Goal: Task Accomplishment & Management: Use online tool/utility

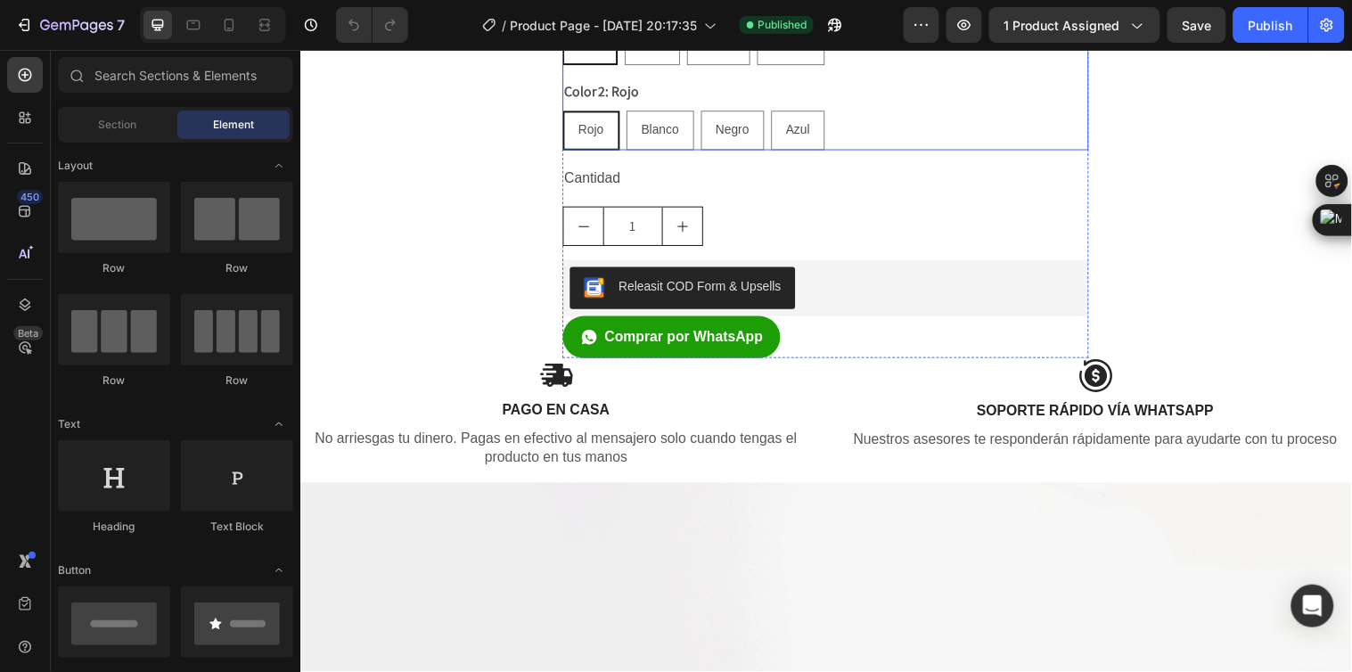
scroll to position [892, 0]
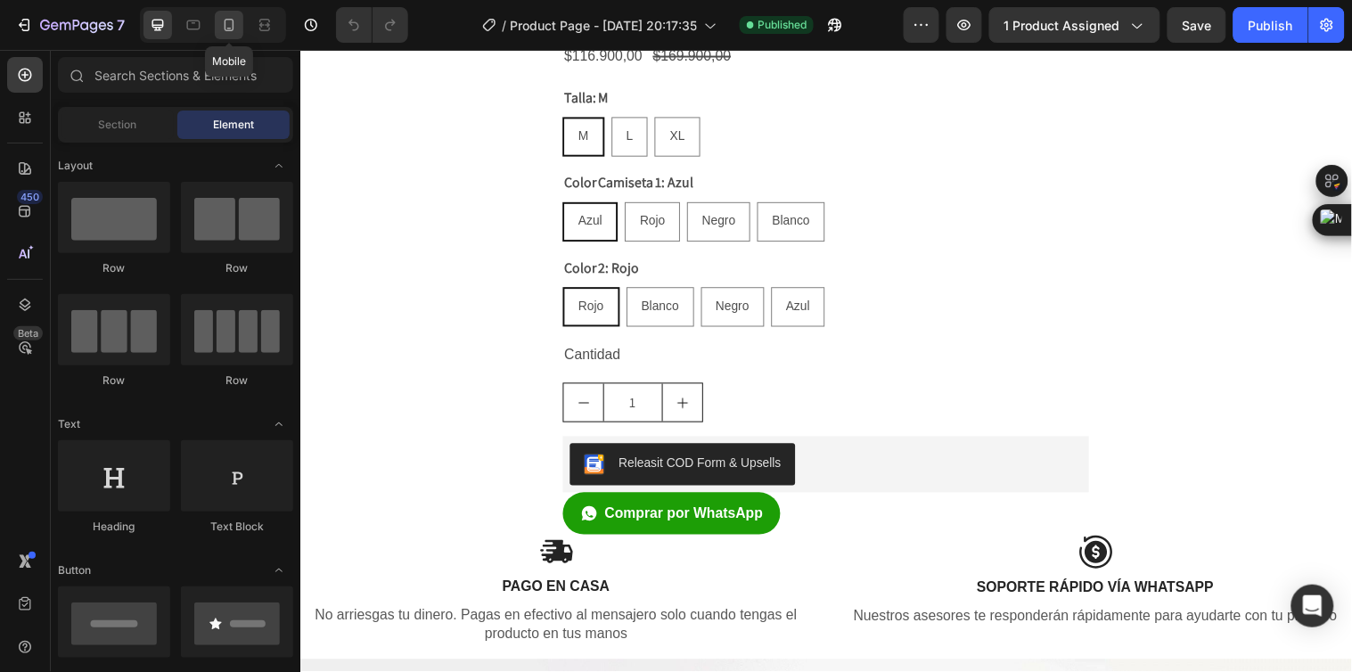
click at [226, 30] on icon at bounding box center [230, 25] width 10 height 12
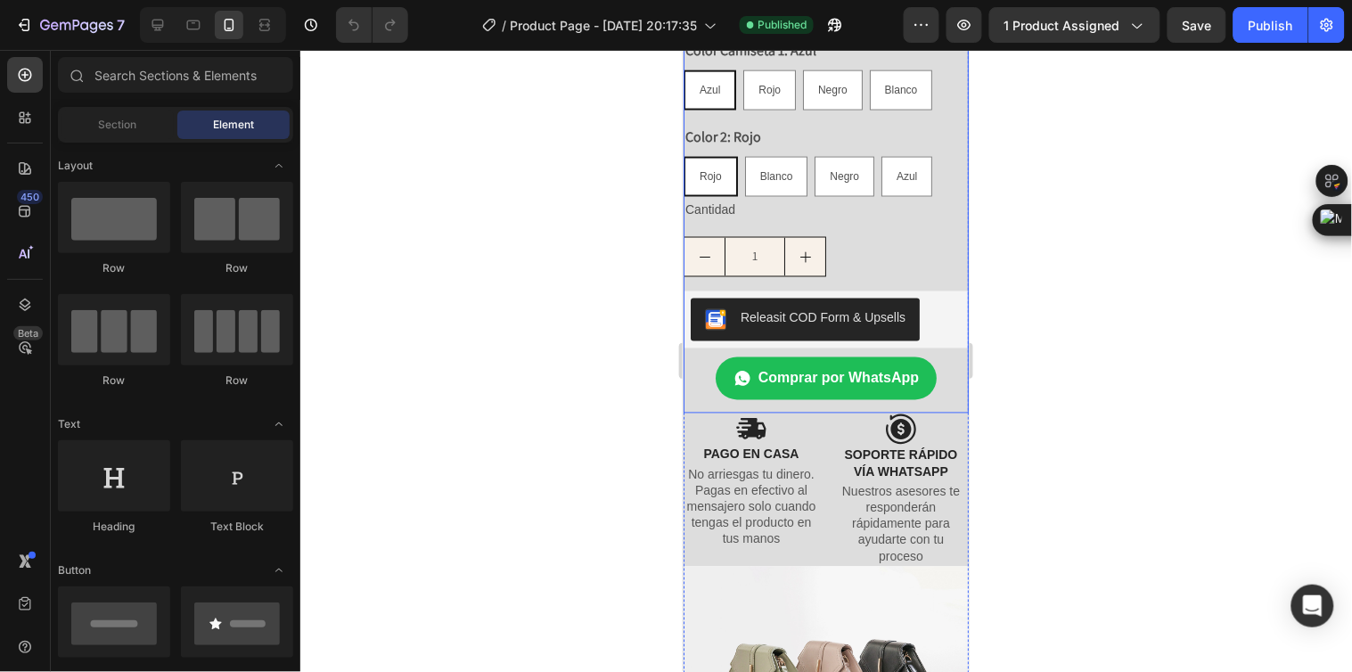
scroll to position [866, 0]
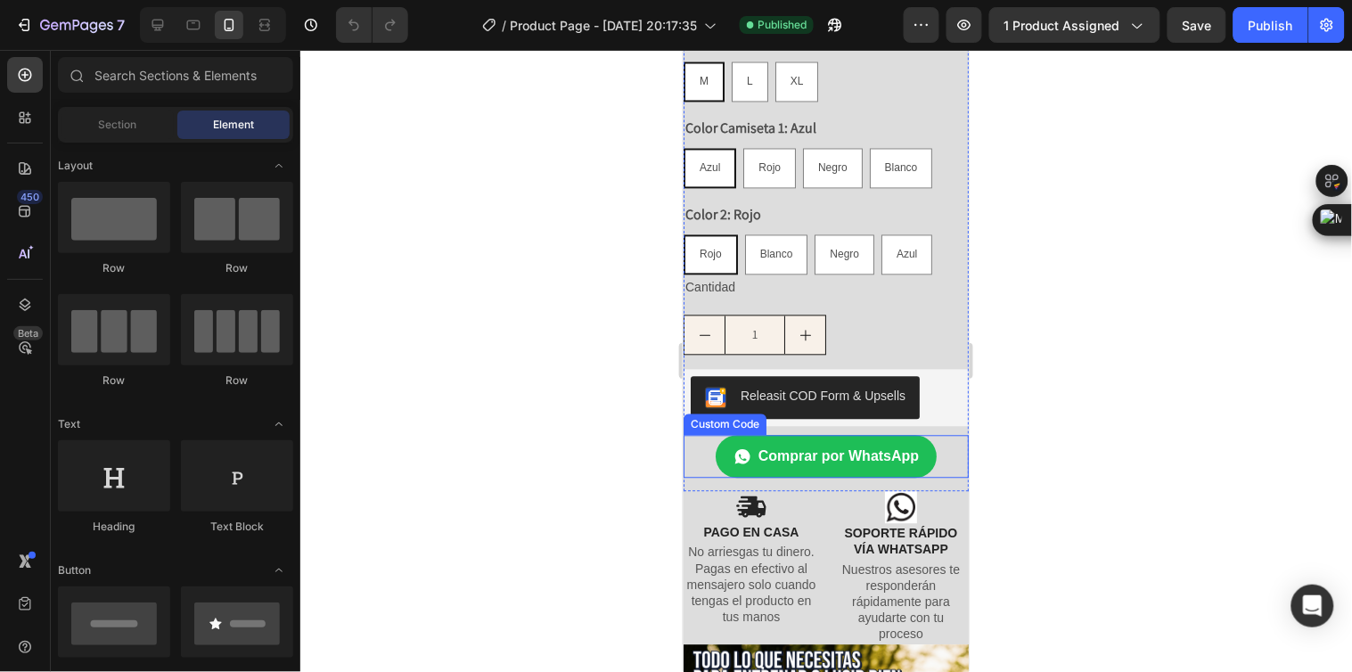
click at [827, 446] on span "Comprar por WhatsApp" at bounding box center [838, 456] width 160 height 21
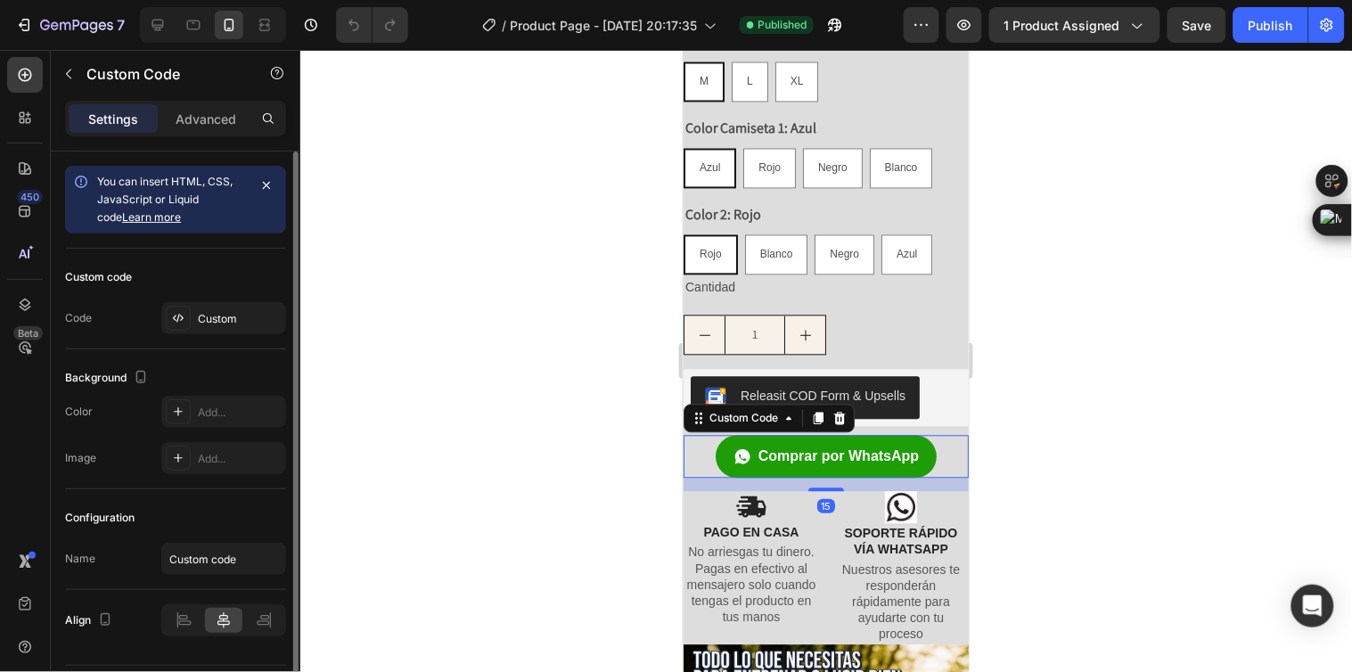
scroll to position [49, 0]
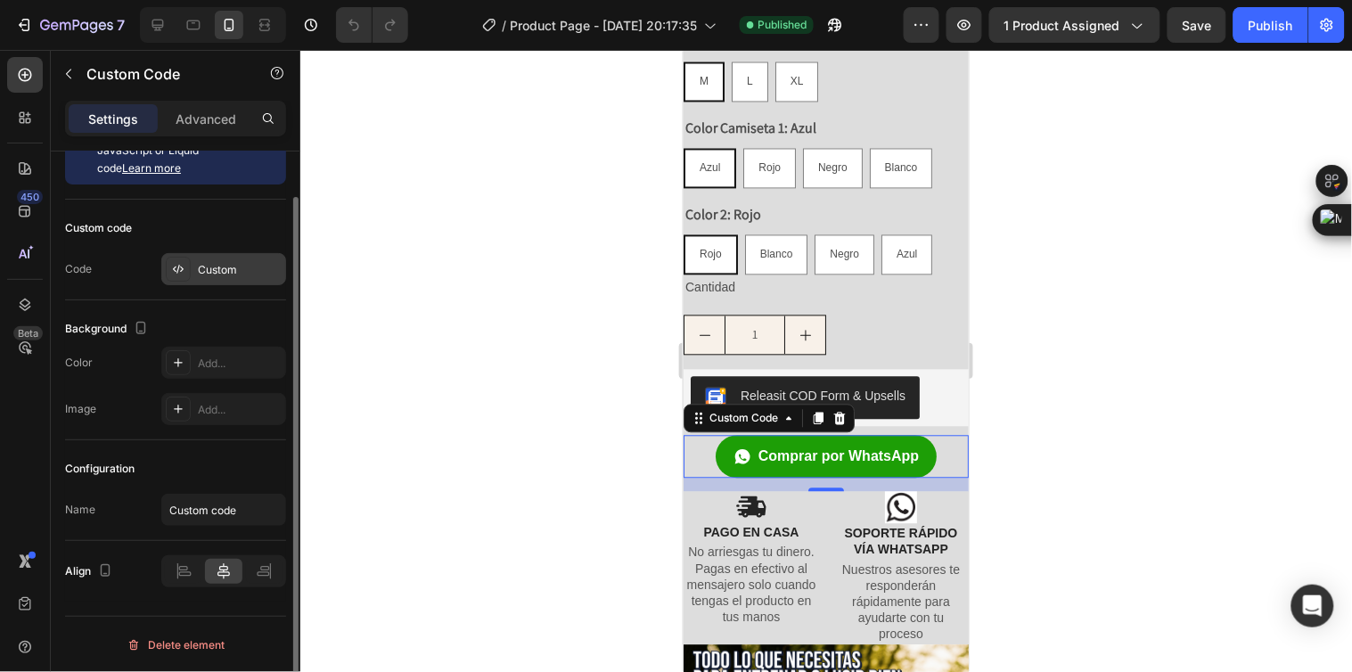
click at [232, 264] on div "Custom" at bounding box center [240, 270] width 84 height 16
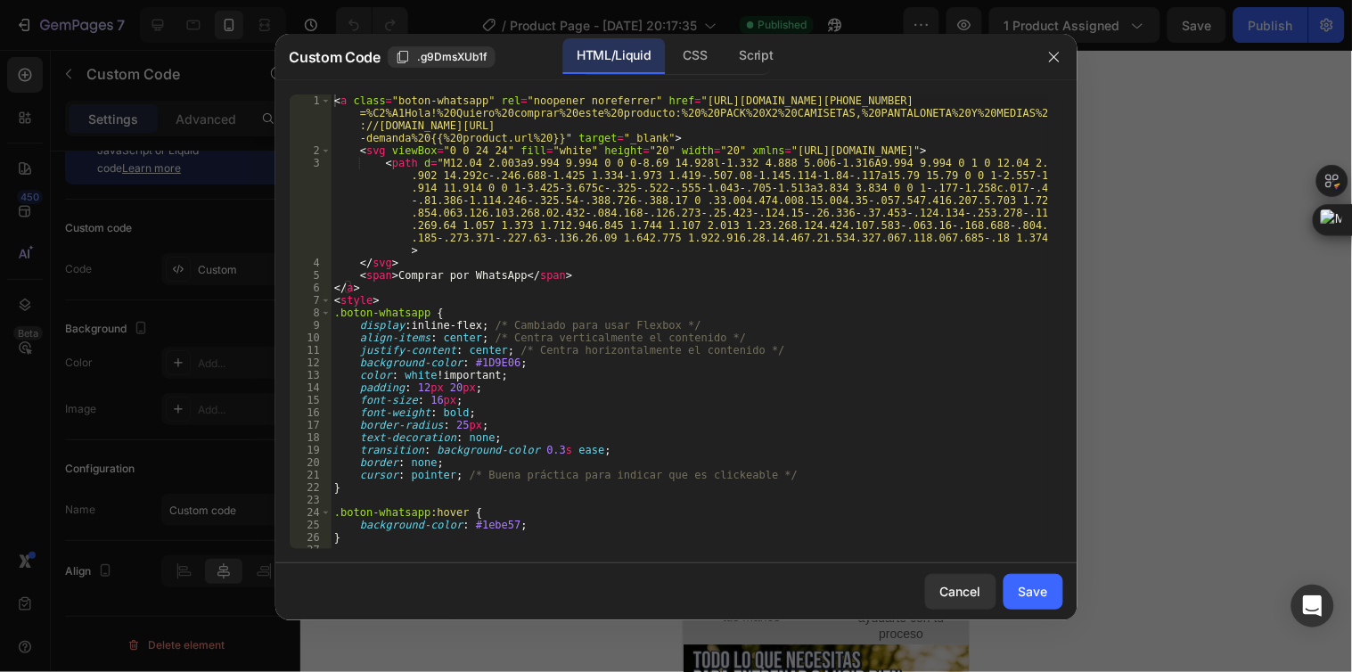
scroll to position [0, 0]
click at [979, 592] on div "Cancel" at bounding box center [961, 591] width 41 height 19
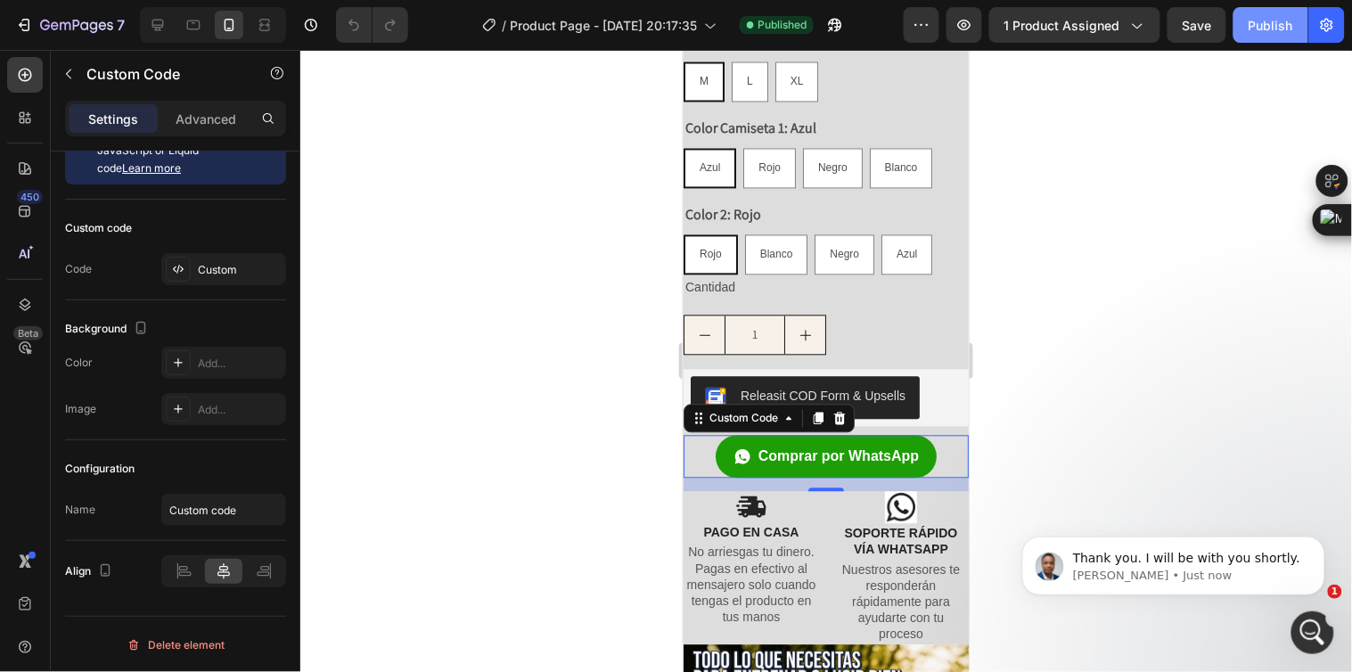
click at [1259, 34] on button "Publish" at bounding box center [1271, 25] width 75 height 36
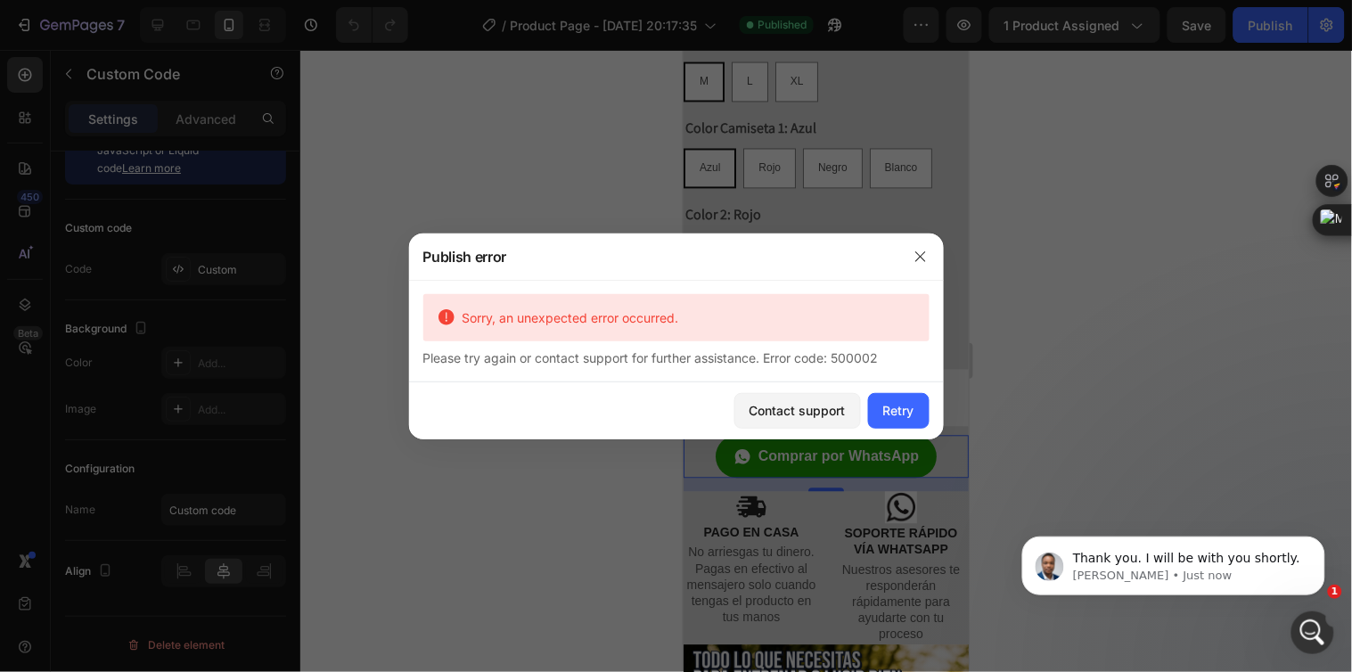
click at [1055, 435] on div "Thank you. I will be with you shortly. [PERSON_NAME] • Just now" at bounding box center [1173, 483] width 328 height 223
drag, startPoint x: 918, startPoint y: 256, endPoint x: 234, endPoint y: 209, distance: 685.4
click at [918, 256] on icon "button" at bounding box center [921, 257] width 14 height 14
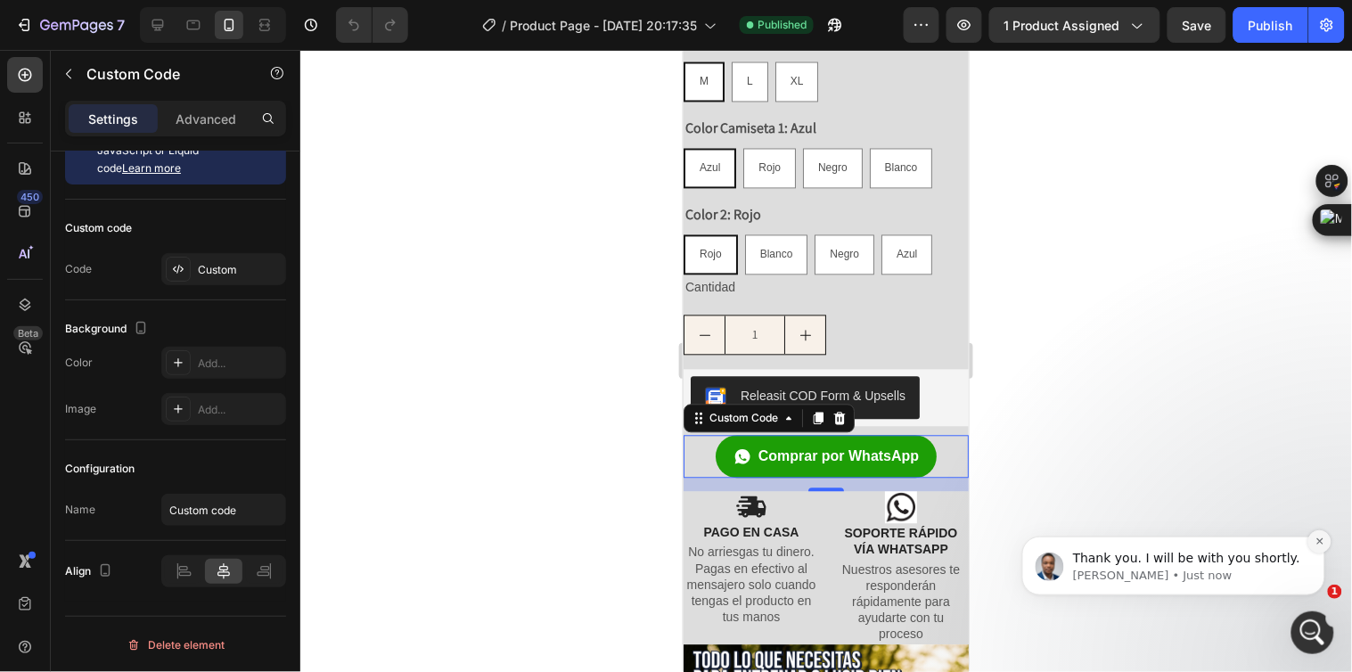
click at [1319, 540] on icon "Dismiss notification" at bounding box center [1319, 541] width 6 height 6
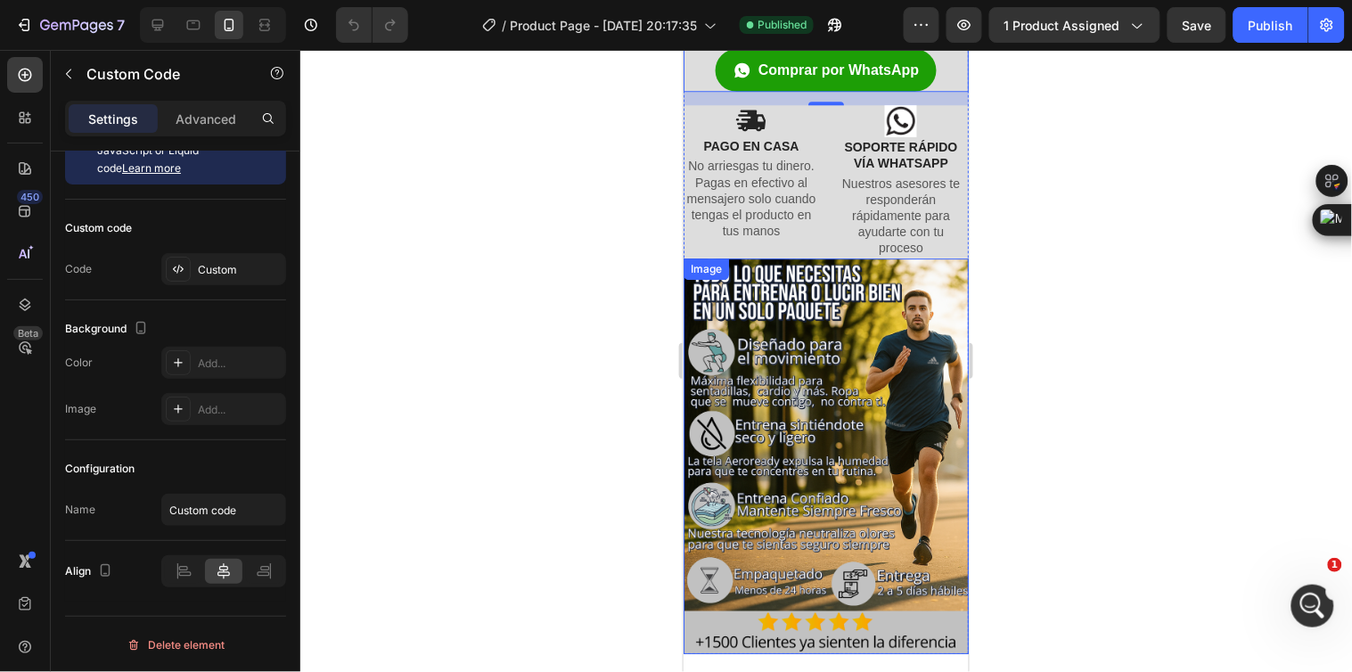
scroll to position [1089, 0]
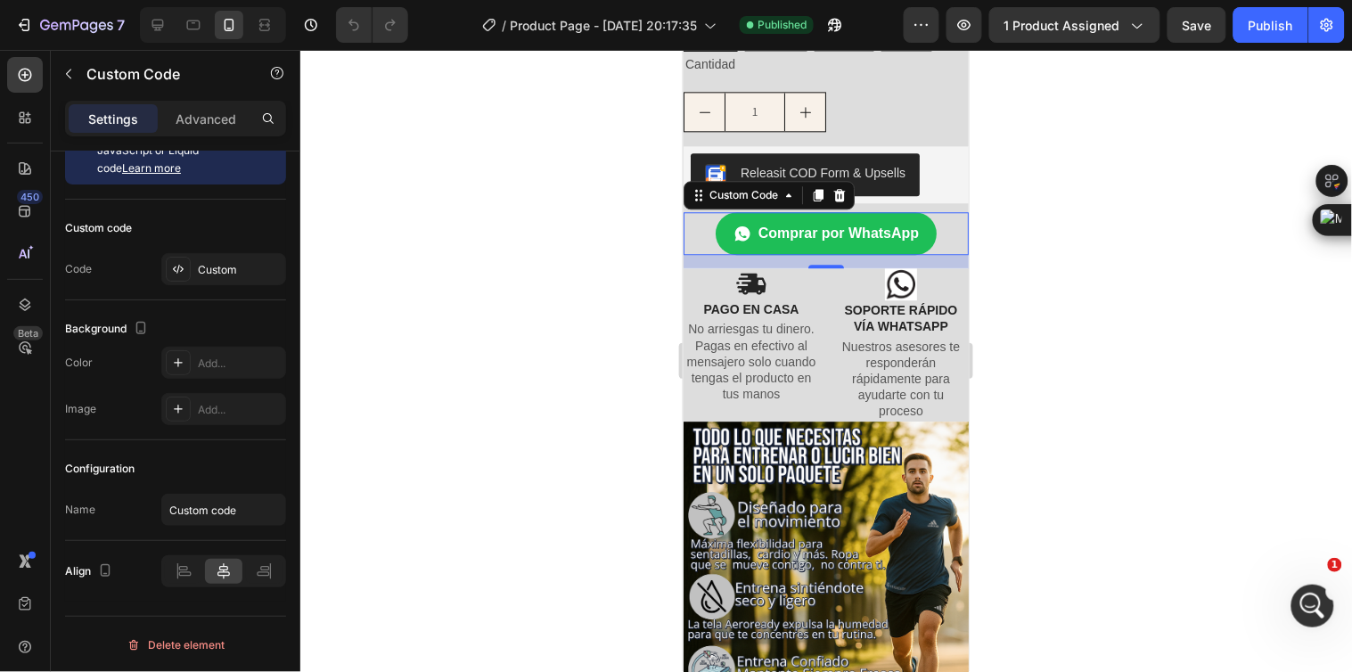
click at [882, 222] on span "Comprar por WhatsApp" at bounding box center [838, 232] width 160 height 21
click at [881, 222] on span "Comprar por WhatsApp" at bounding box center [838, 232] width 160 height 21
click at [878, 222] on span "Comprar por WhatsApp" at bounding box center [838, 232] width 160 height 21
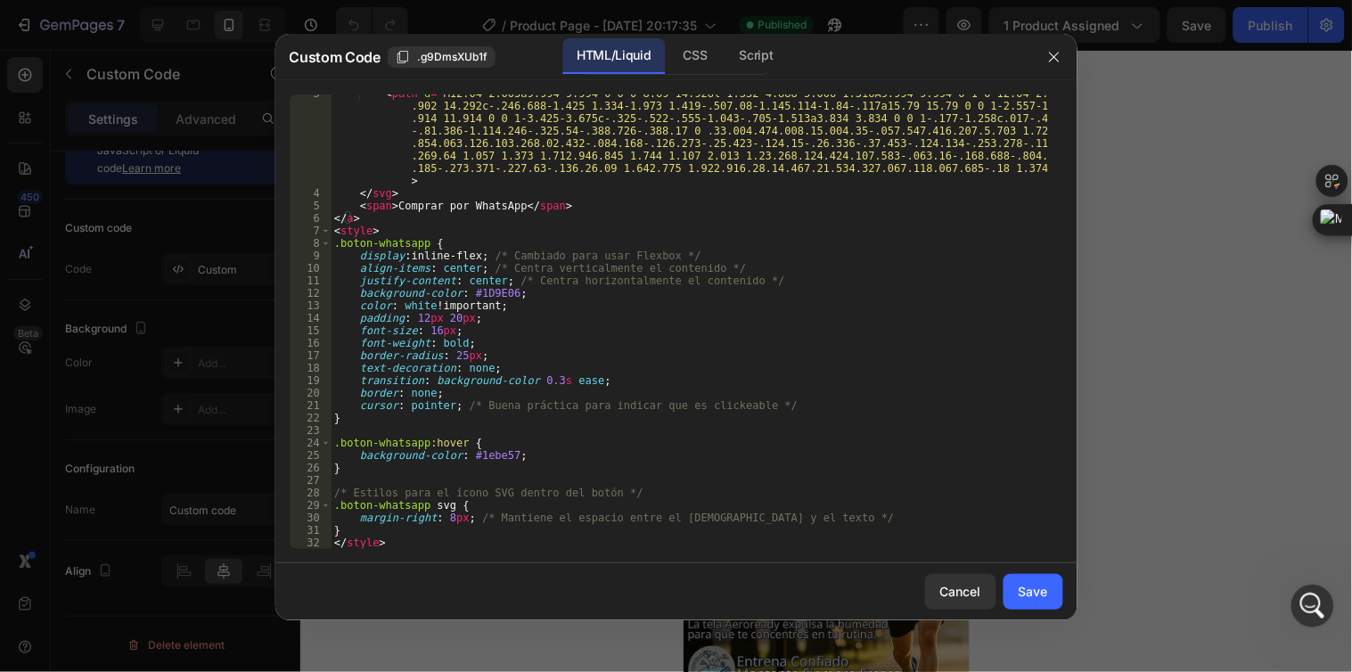
scroll to position [0, 0]
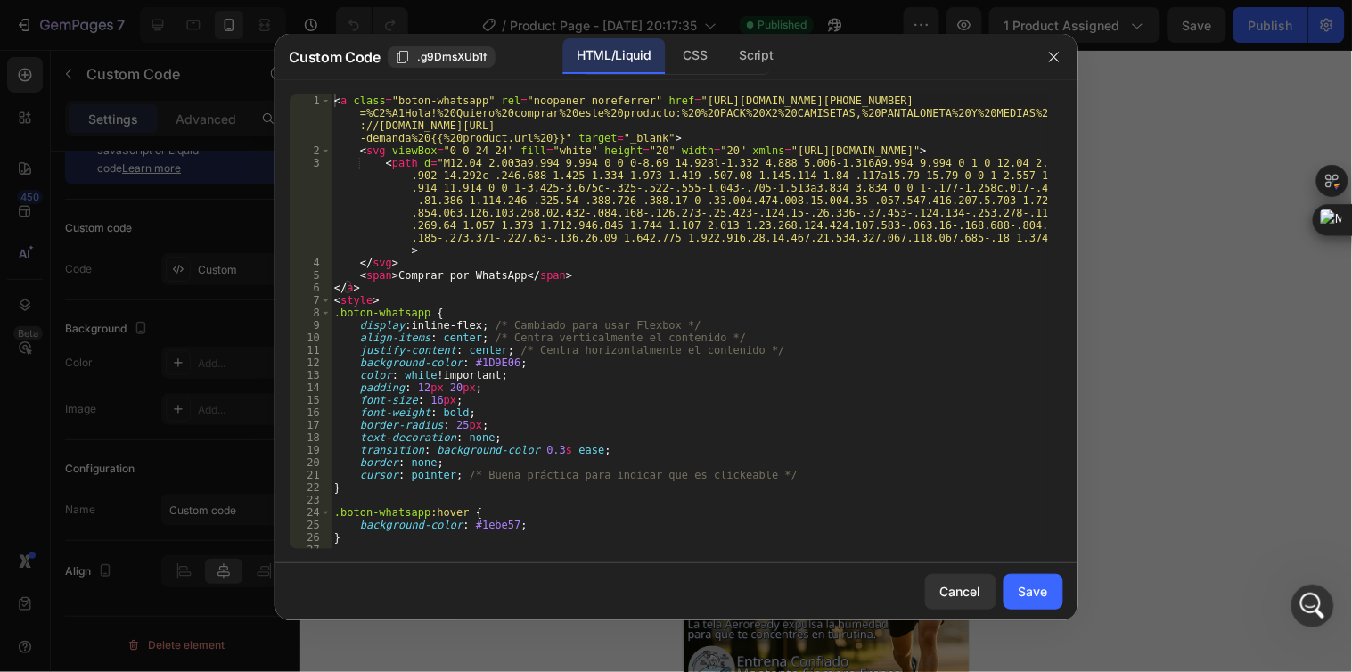
type textarea "</svg>"
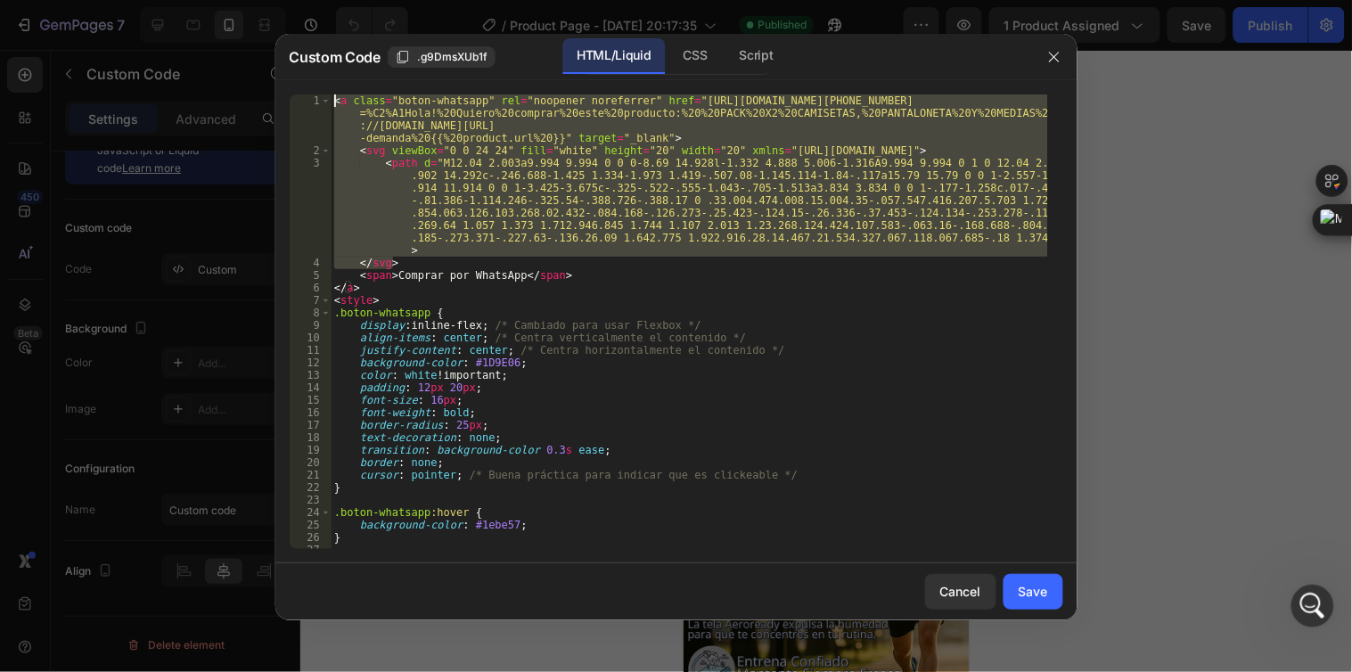
drag, startPoint x: 398, startPoint y: 260, endPoint x: 334, endPoint y: 94, distance: 178.3
click at [334, 94] on div "< a class = "boton-whatsapp" rel = "noopener noreferrer" href = "[URL][DOMAIN_N…" at bounding box center [690, 352] width 718 height 517
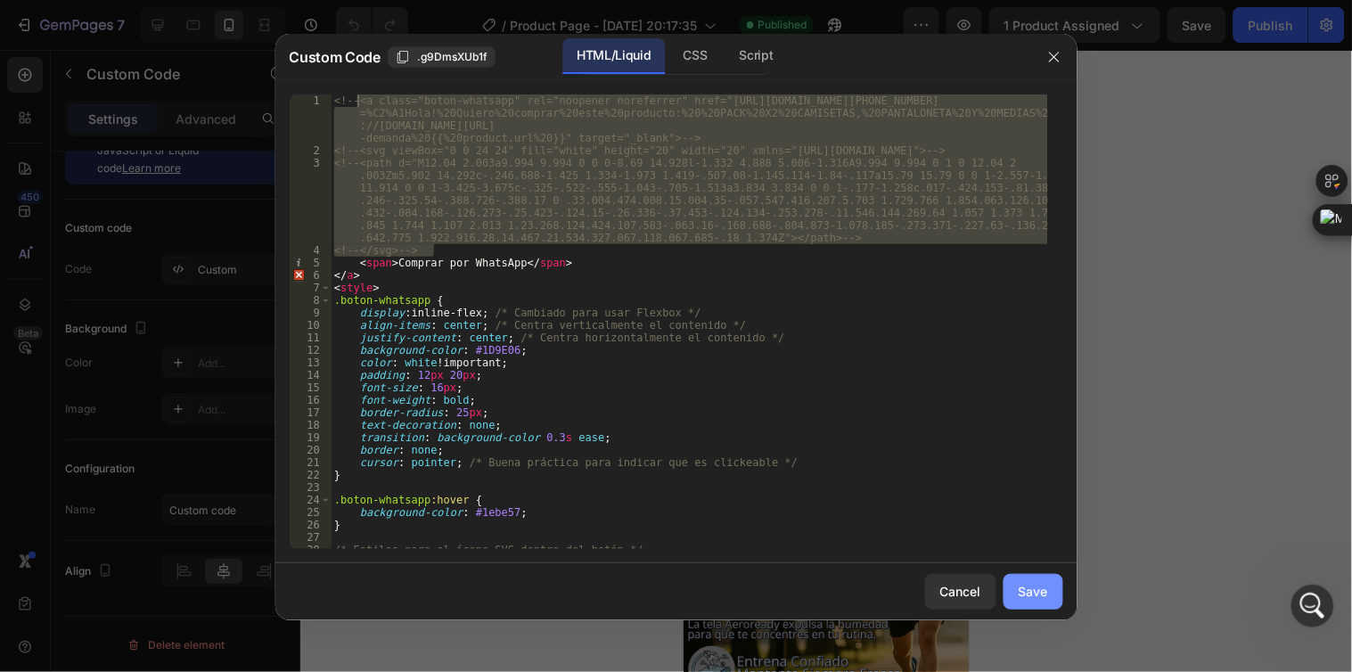
click at [1040, 598] on div "Save" at bounding box center [1033, 591] width 29 height 19
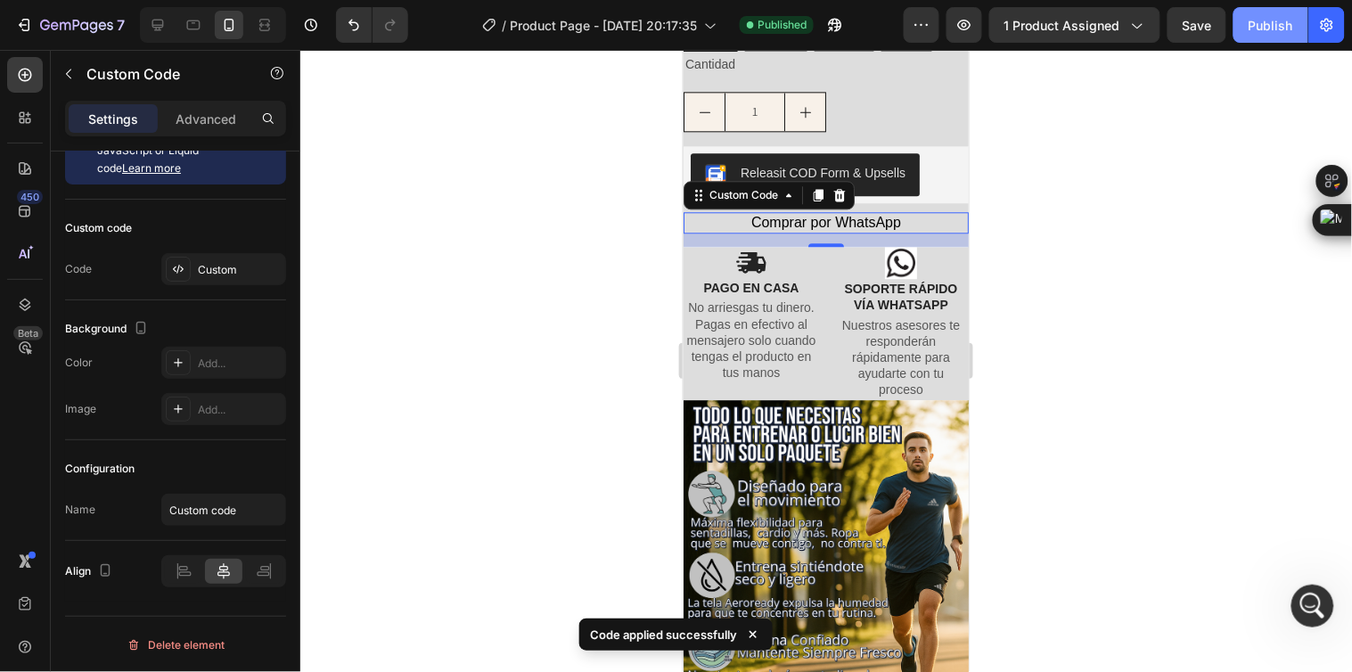
click at [1261, 27] on div "Publish" at bounding box center [1271, 25] width 45 height 19
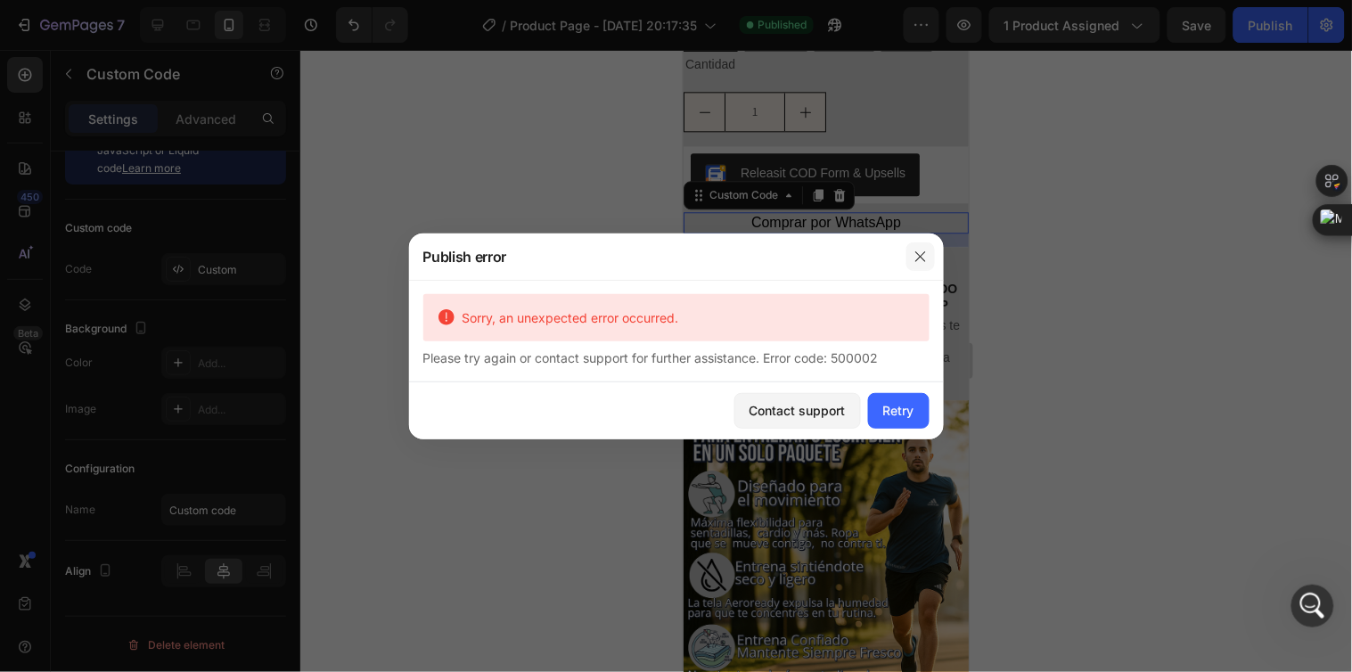
click at [918, 253] on icon "button" at bounding box center [921, 256] width 10 height 10
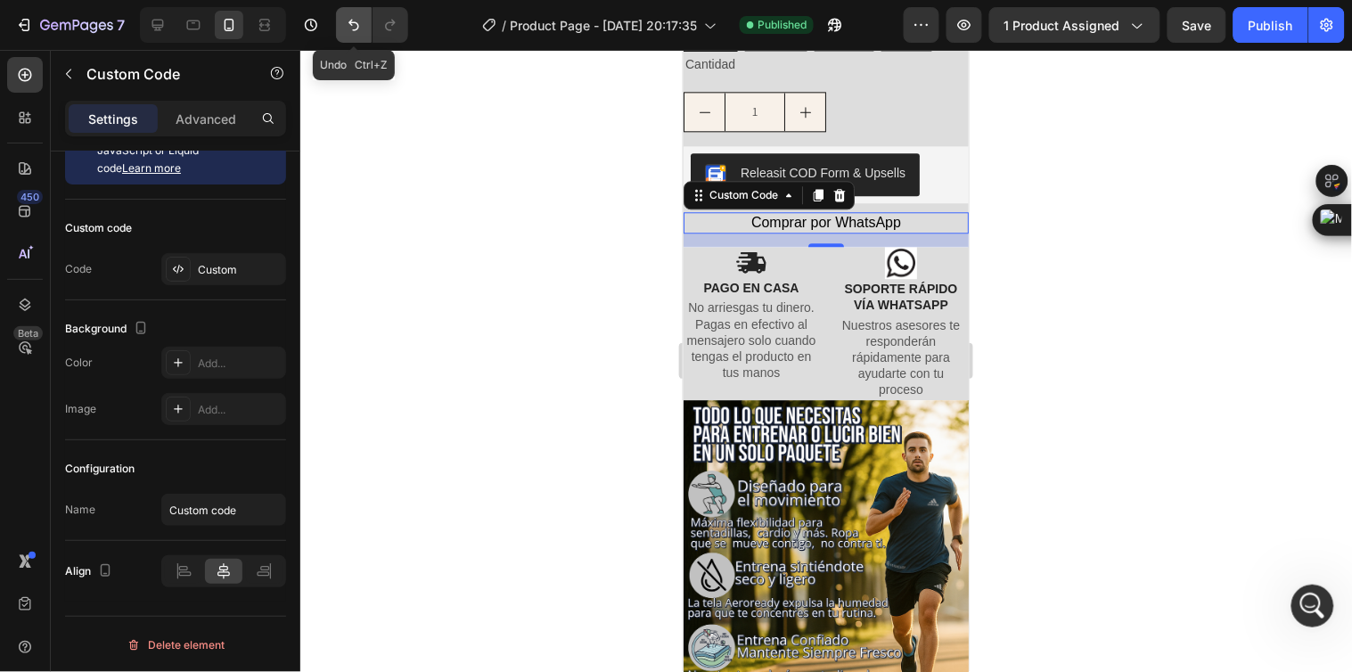
click at [346, 37] on button "Undo/Redo" at bounding box center [354, 25] width 36 height 36
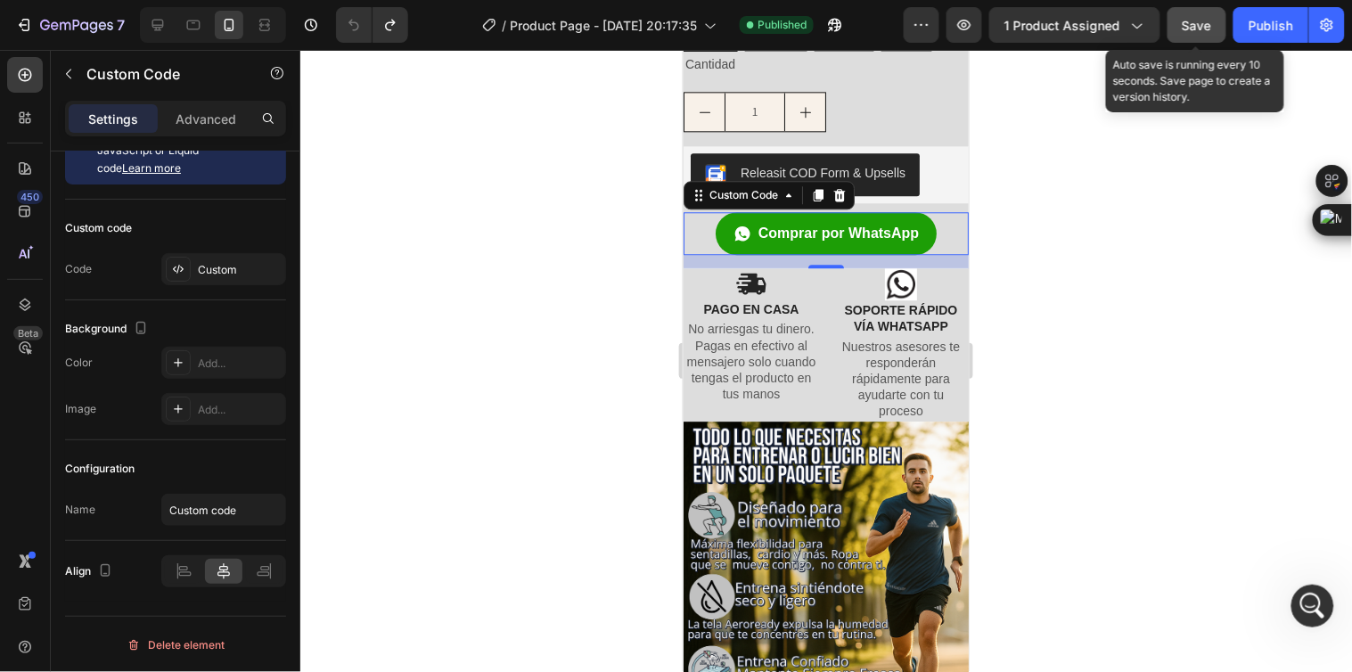
click at [1207, 33] on div "Save" at bounding box center [1197, 25] width 29 height 19
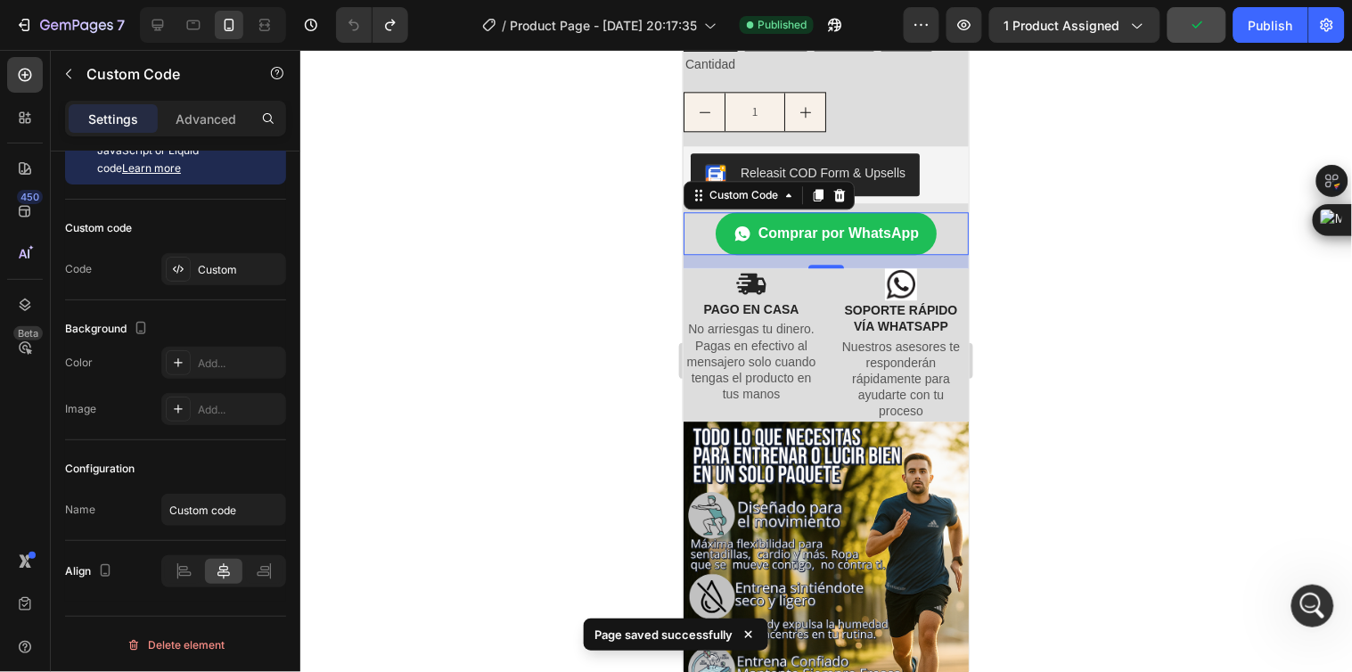
click at [919, 211] on link "Comprar por WhatsApp" at bounding box center [825, 232] width 221 height 43
click at [907, 222] on span "Comprar por WhatsApp" at bounding box center [838, 232] width 160 height 21
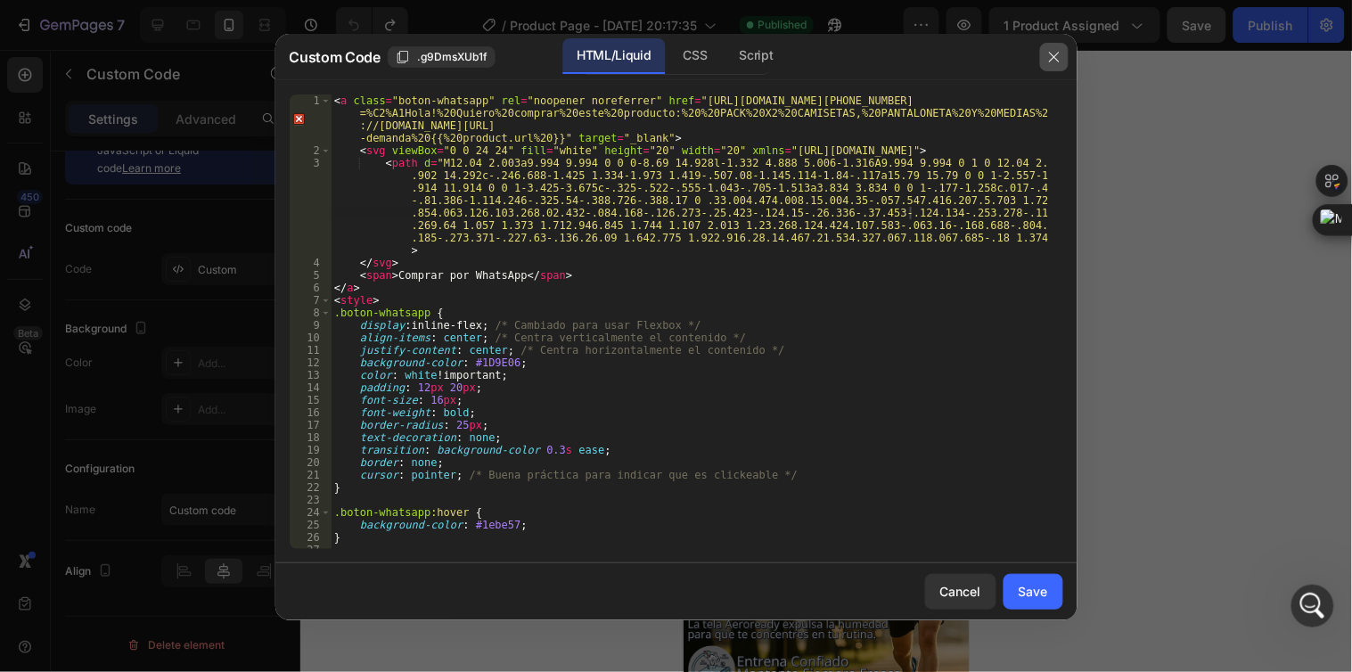
click at [1058, 60] on icon "button" at bounding box center [1055, 57] width 14 height 14
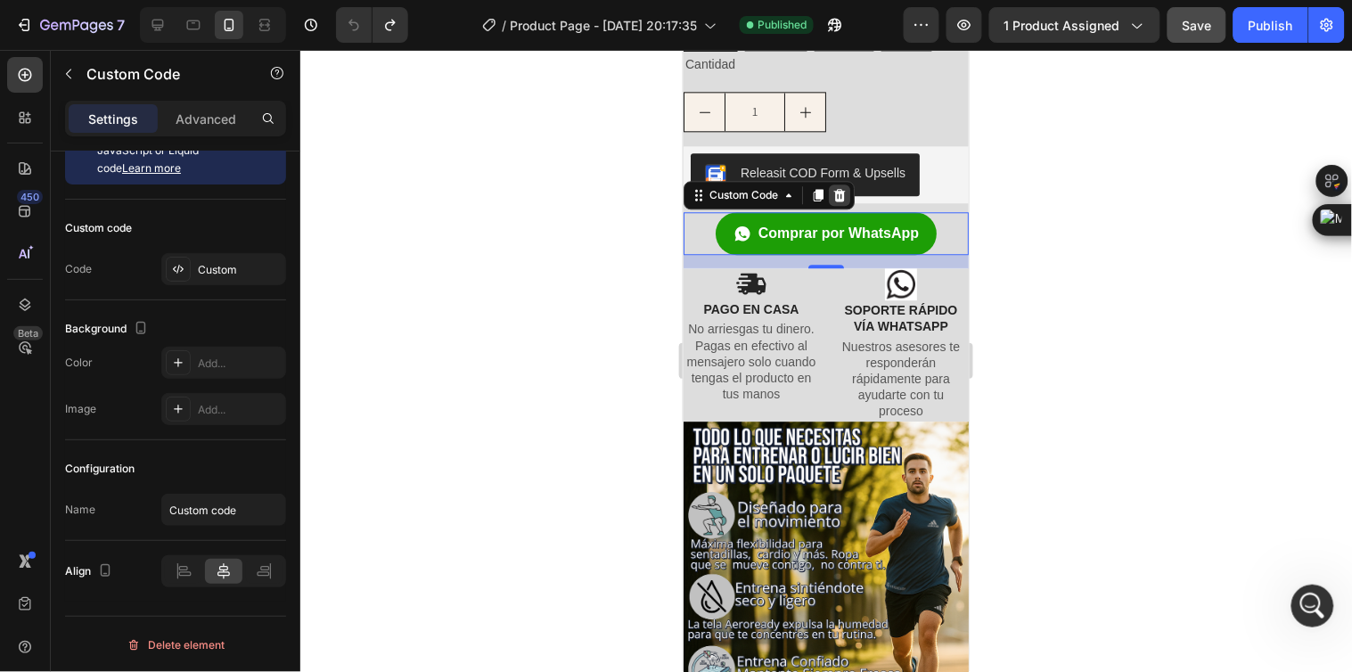
click at [842, 187] on icon at bounding box center [839, 194] width 14 height 14
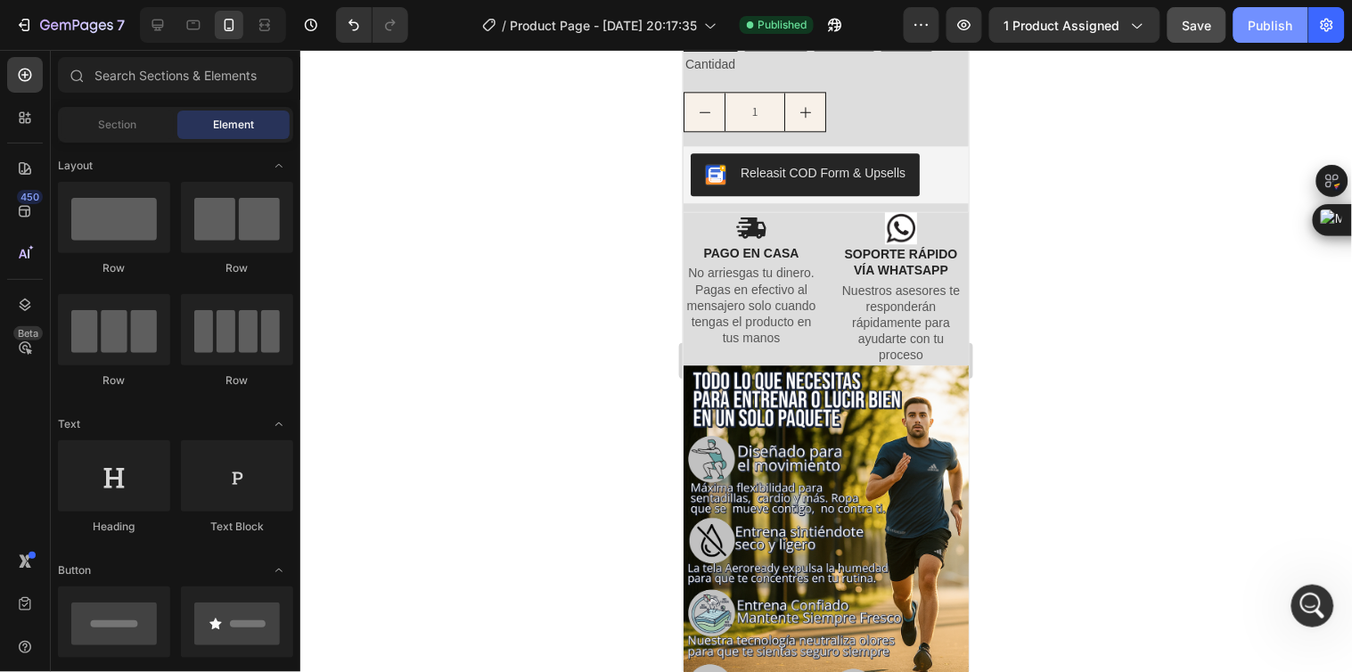
click at [1261, 33] on div "Publish" at bounding box center [1271, 25] width 45 height 19
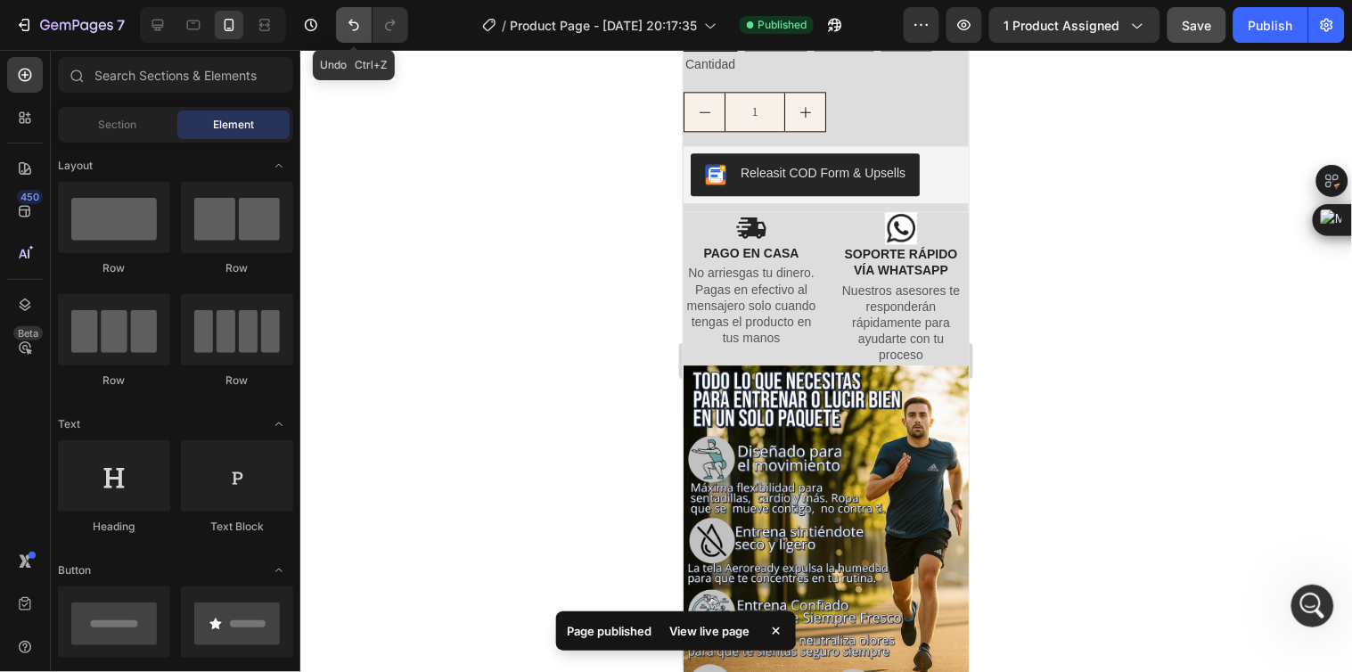
click at [360, 31] on icon "Undo/Redo" at bounding box center [354, 25] width 18 height 18
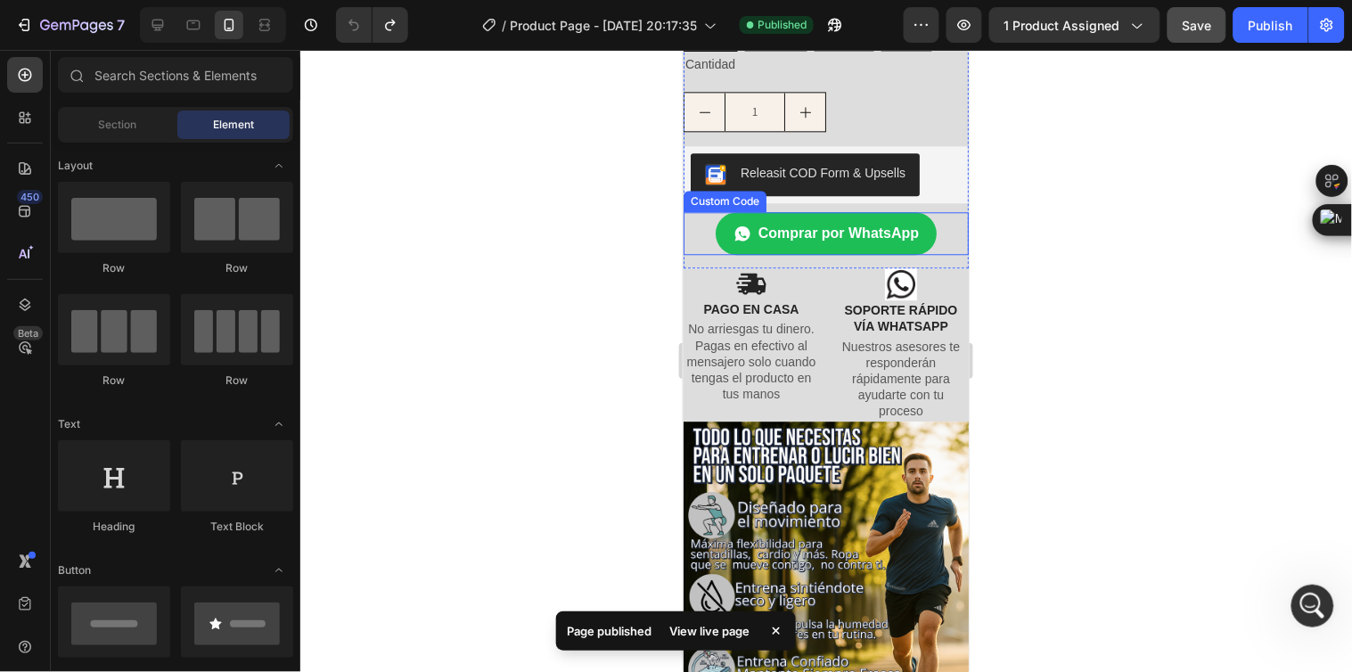
click at [919, 211] on link "Comprar por WhatsApp" at bounding box center [825, 232] width 221 height 43
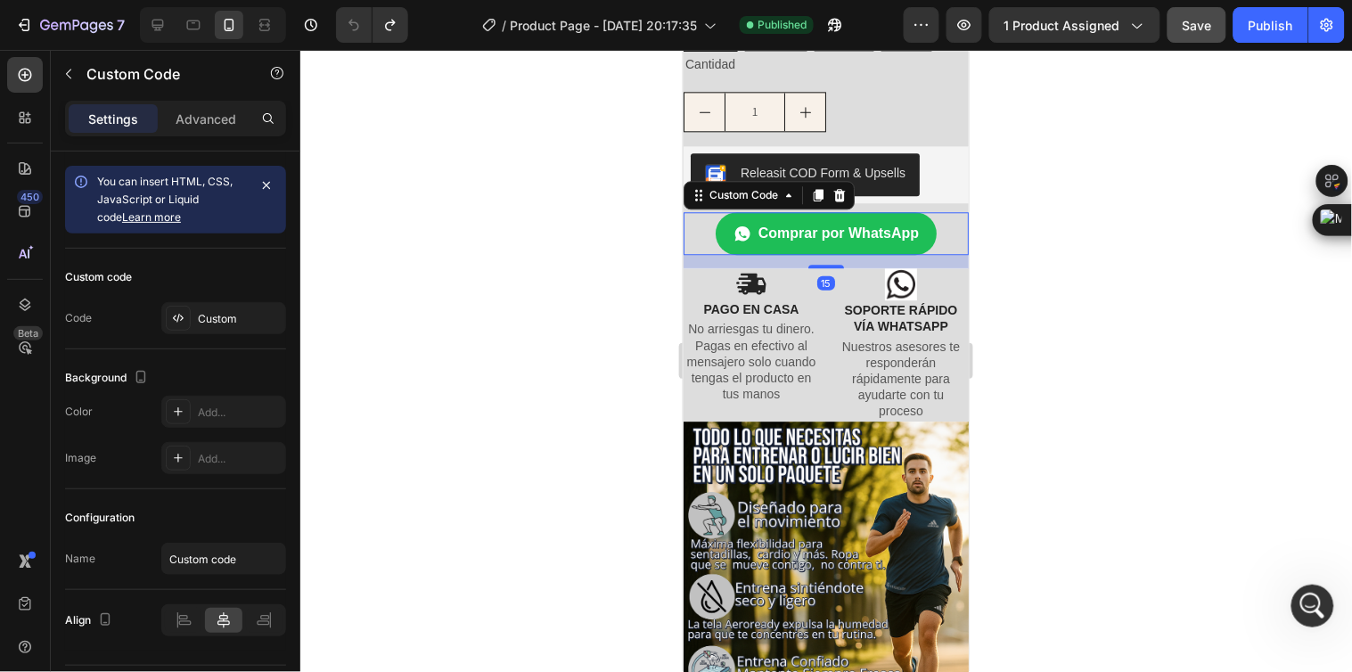
click at [865, 222] on span "Comprar por WhatsApp" at bounding box center [838, 232] width 160 height 21
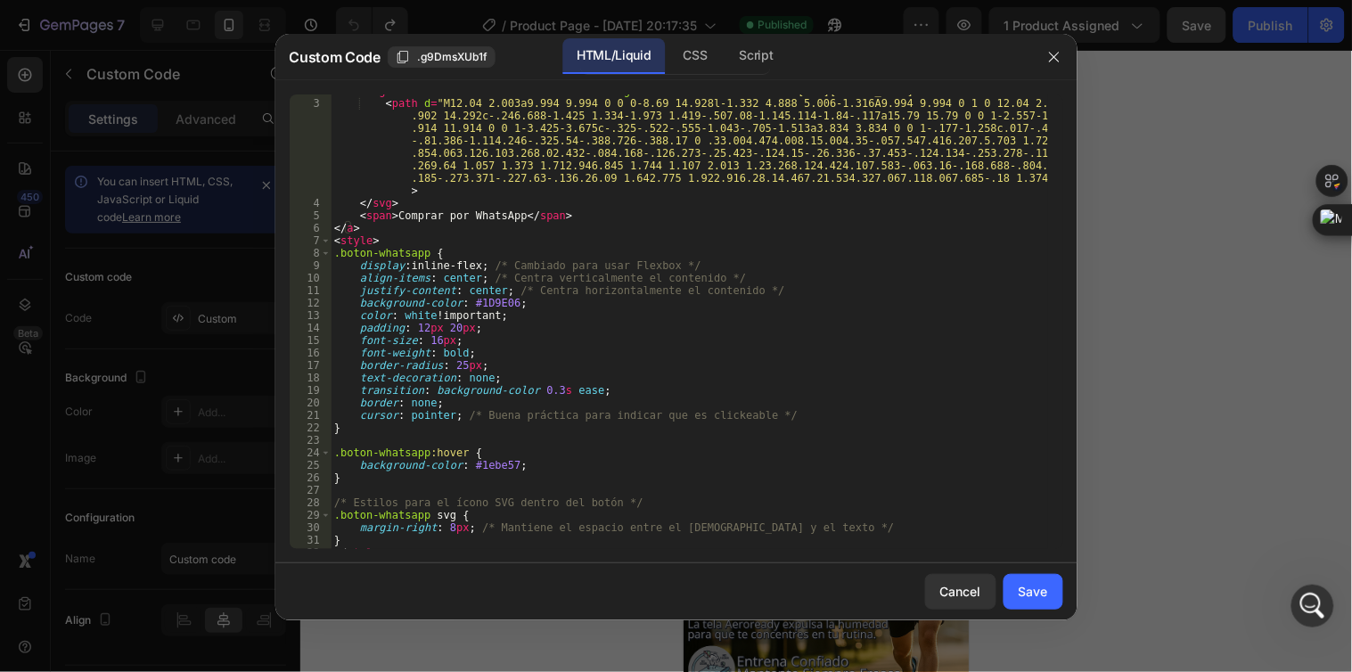
scroll to position [69, 0]
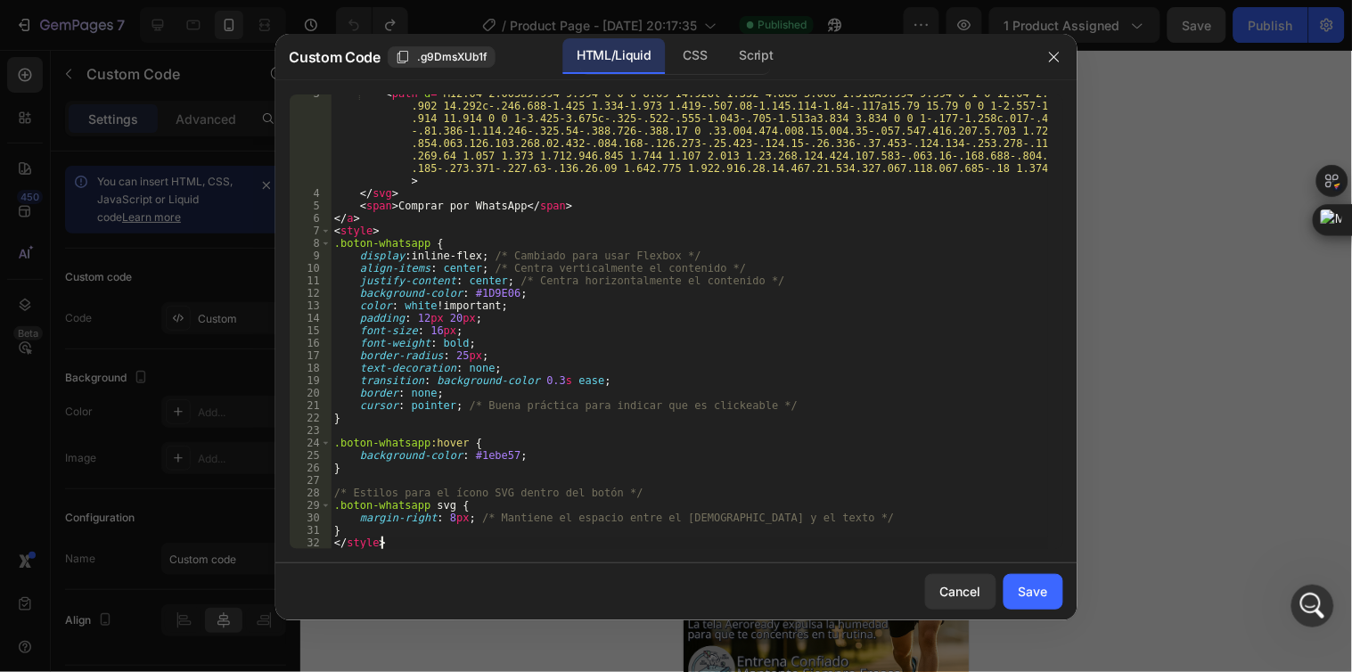
click at [405, 546] on div "< path d = "M12.04 2.003a9.994 9.994 0 0 0-8.69 14.928l-1.332 4.888 5.006-1.316…" at bounding box center [690, 370] width 718 height 567
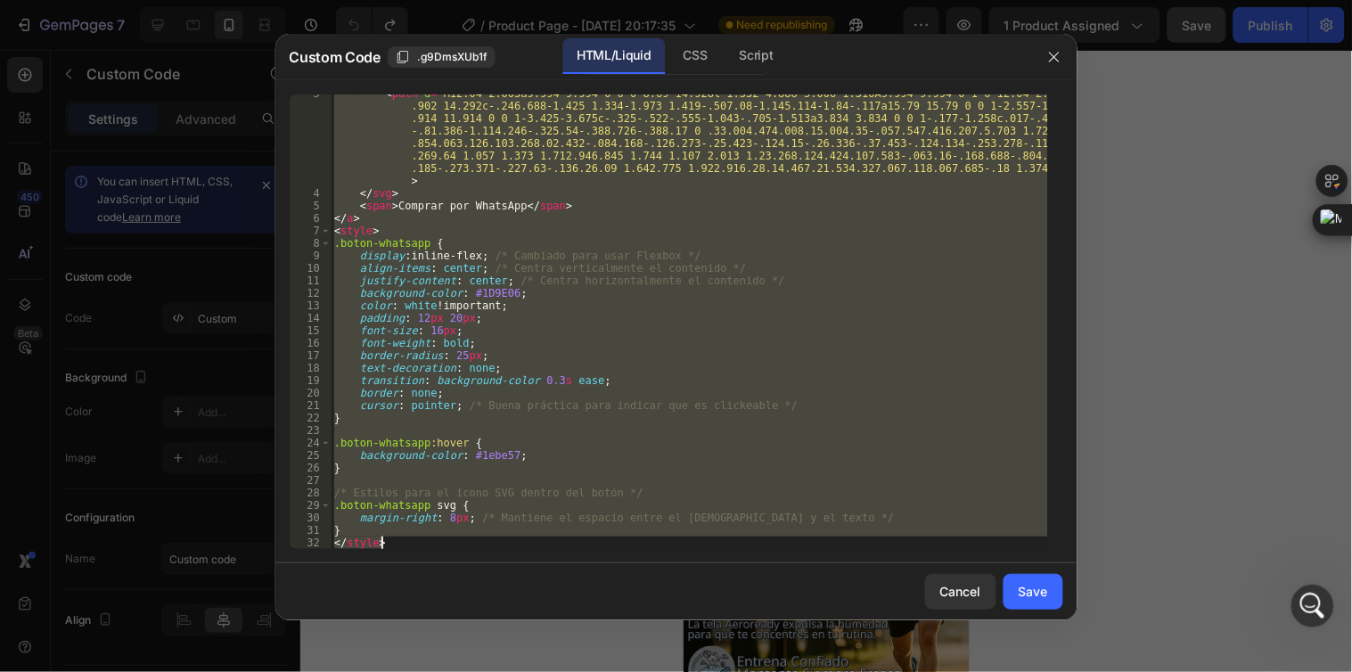
paste textarea
type textarea "</style>"
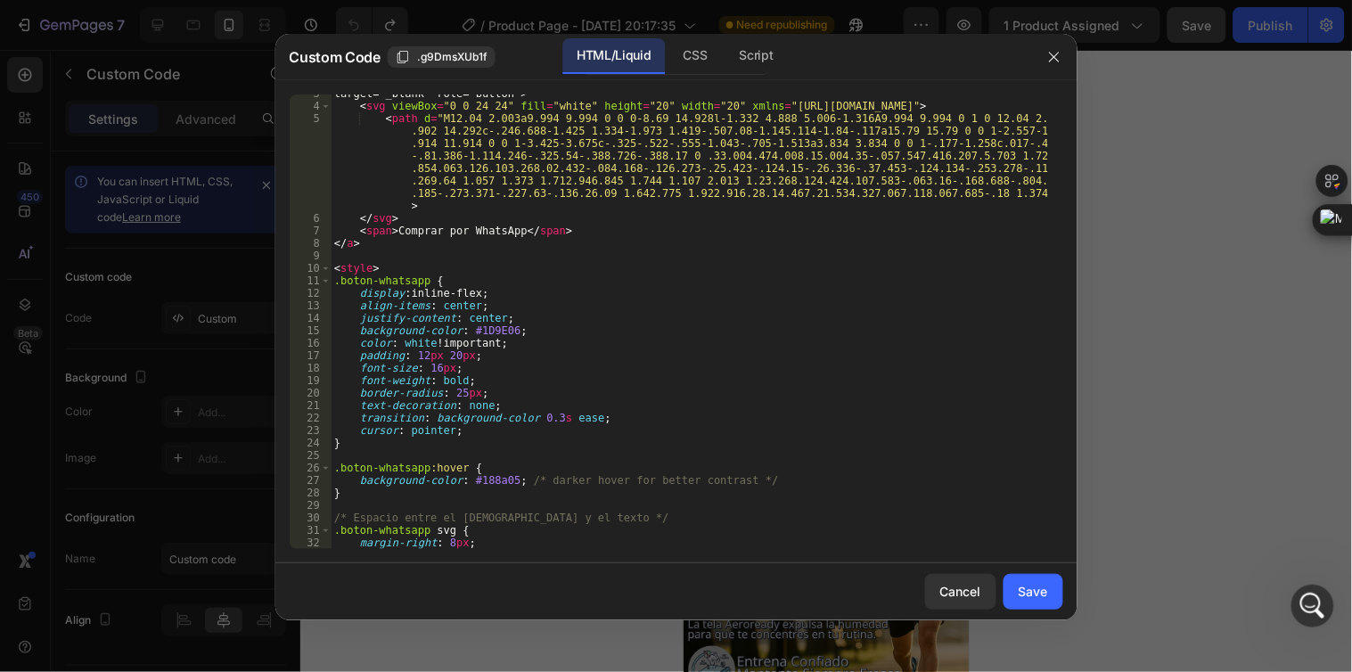
scroll to position [45, 0]
click at [1023, 598] on div "Save" at bounding box center [1033, 591] width 29 height 19
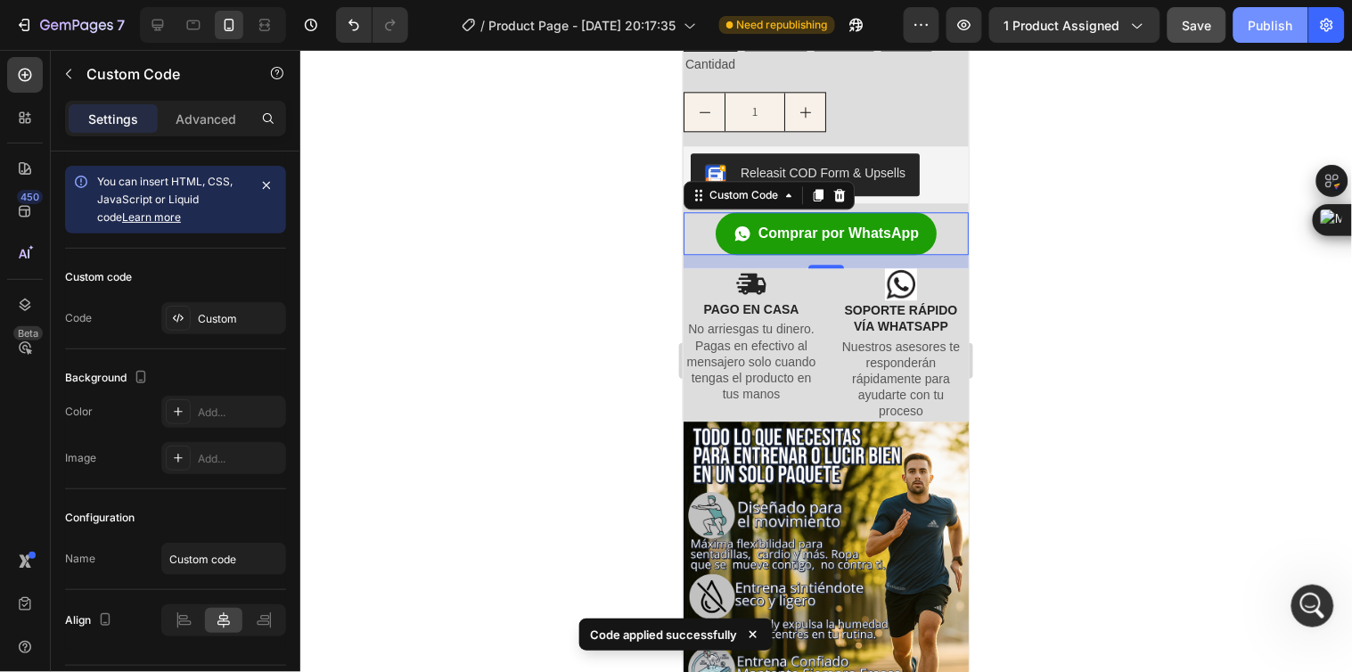
click at [1263, 33] on div "Publish" at bounding box center [1271, 25] width 45 height 19
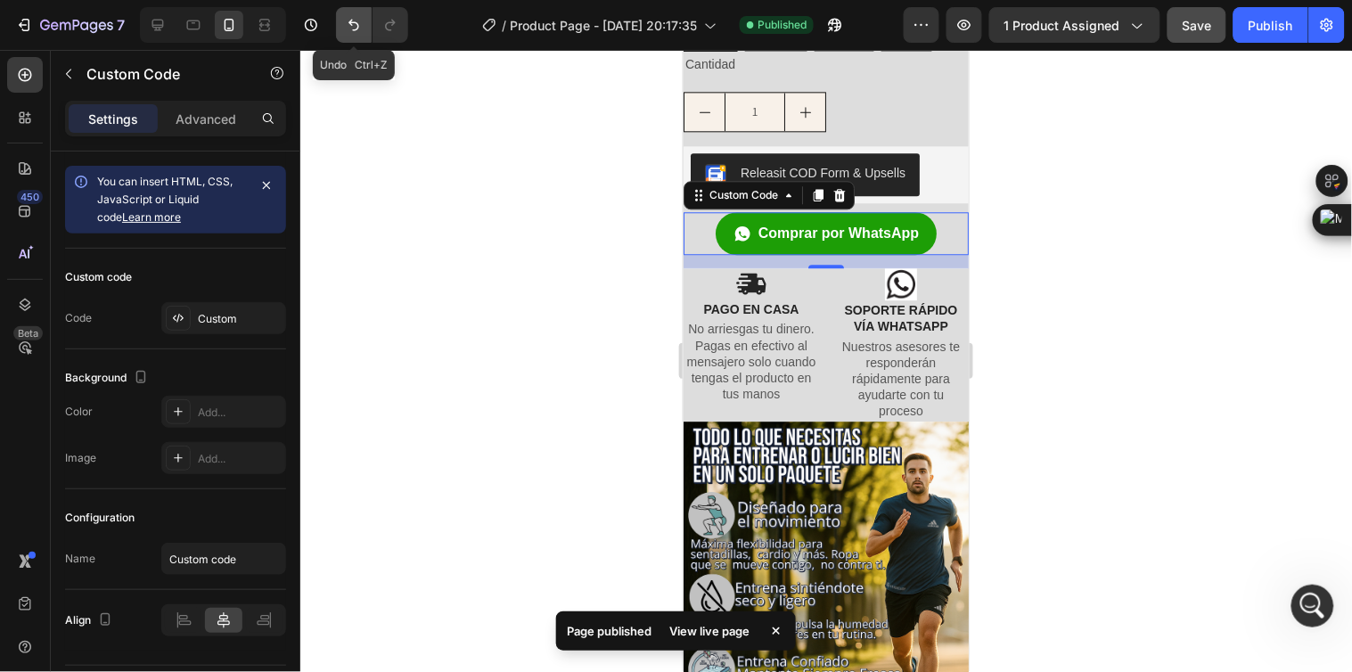
click at [362, 27] on icon "Undo/Redo" at bounding box center [354, 25] width 18 height 18
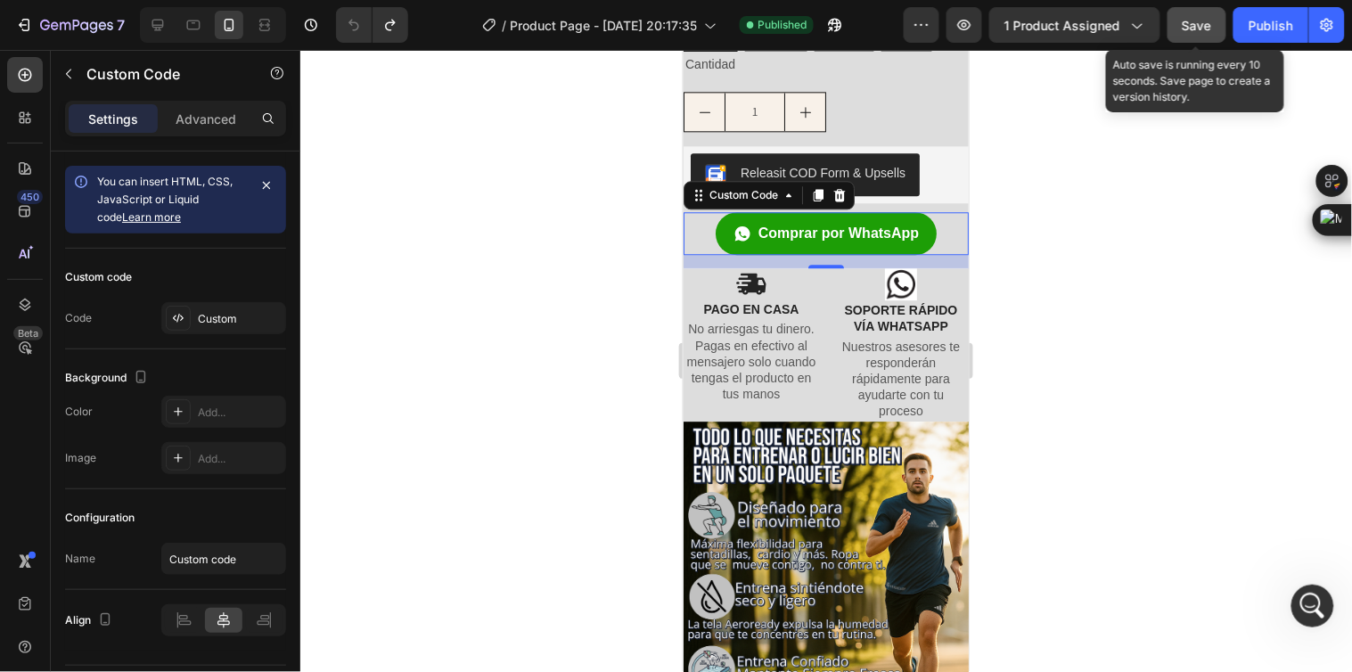
click at [1191, 28] on span "Save" at bounding box center [1197, 25] width 29 height 15
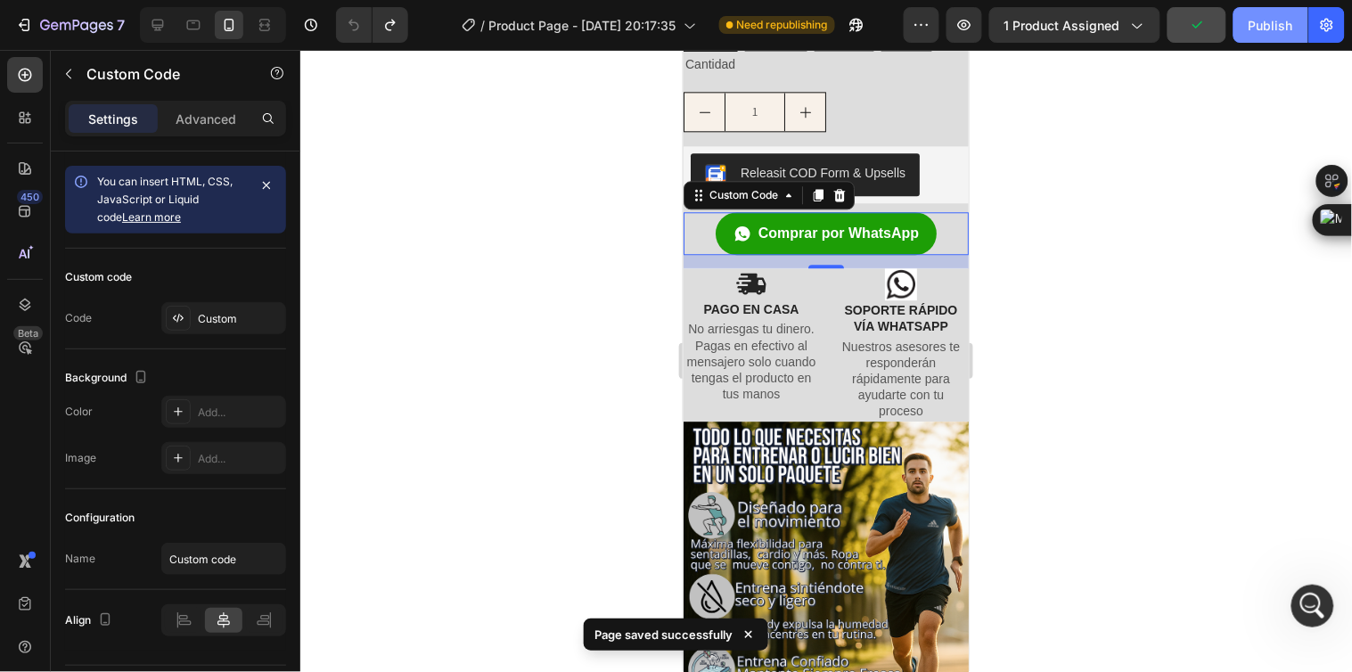
click at [1278, 31] on div "Publish" at bounding box center [1271, 25] width 45 height 19
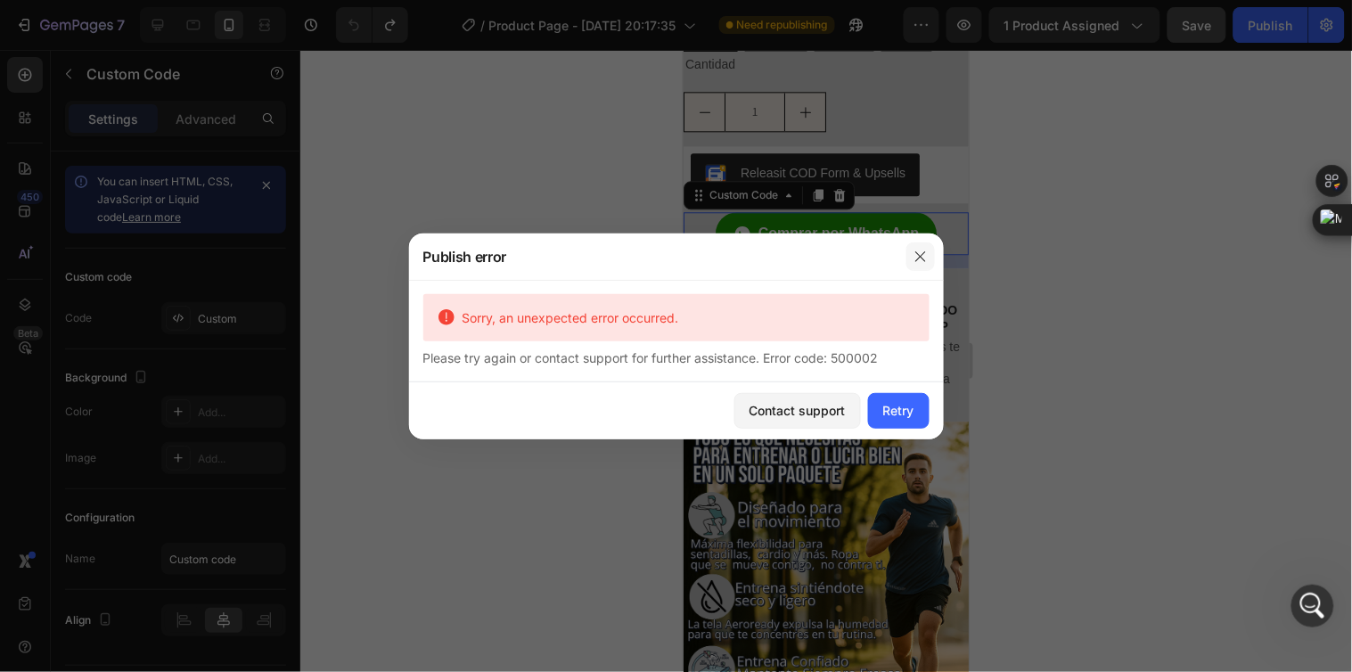
click at [922, 257] on icon "button" at bounding box center [921, 256] width 10 height 10
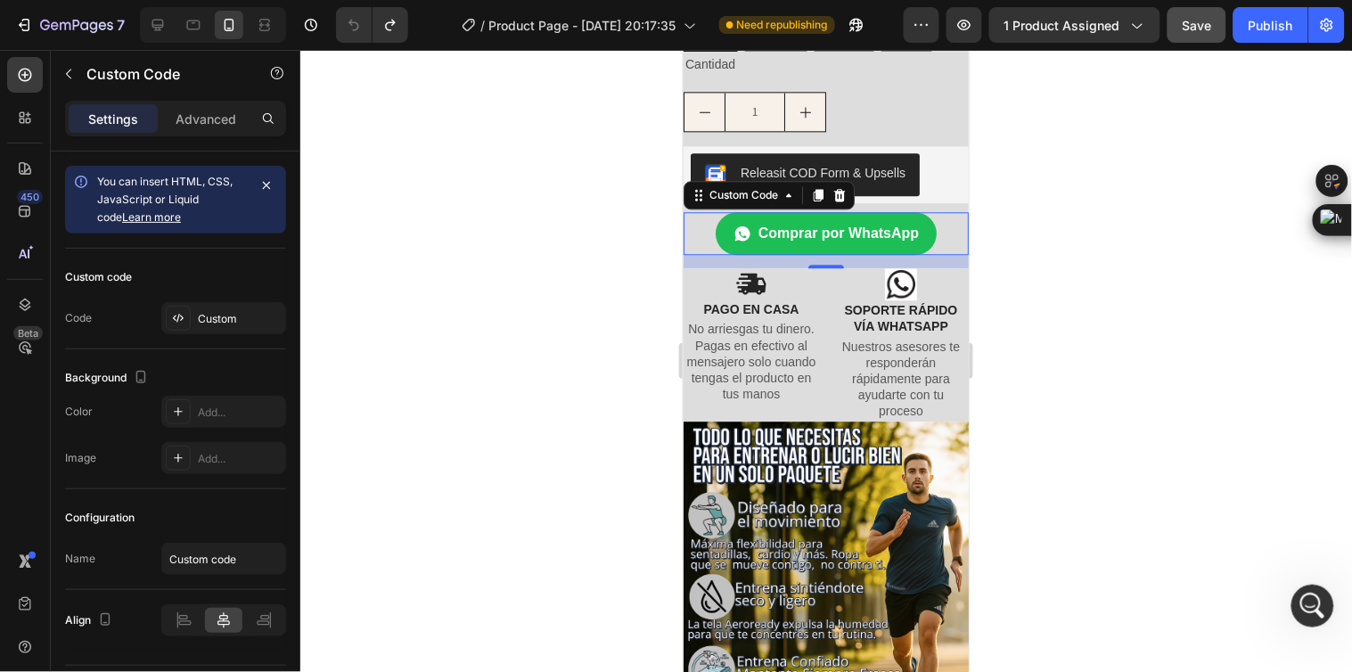
click at [715, 211] on link "Comprar por WhatsApp" at bounding box center [825, 232] width 221 height 43
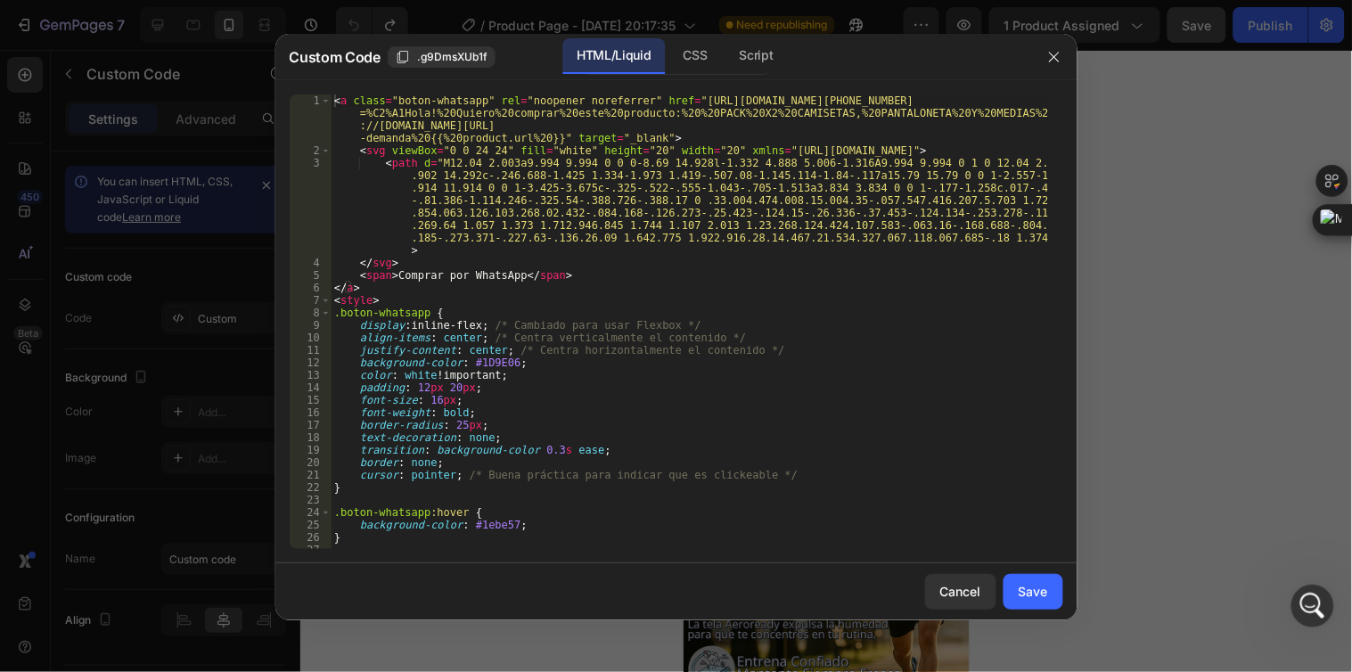
scroll to position [0, 0]
click at [1056, 60] on icon "button" at bounding box center [1055, 57] width 14 height 14
